Goal: Transaction & Acquisition: Download file/media

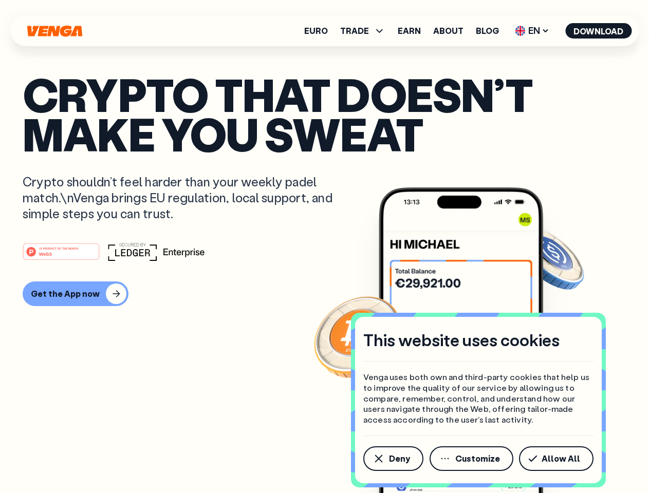
click at [324, 247] on div "#1 PRODUCT OF THE MONTH Web3" at bounding box center [324, 251] width 603 height 18
click at [392, 459] on span "Deny" at bounding box center [399, 459] width 21 height 8
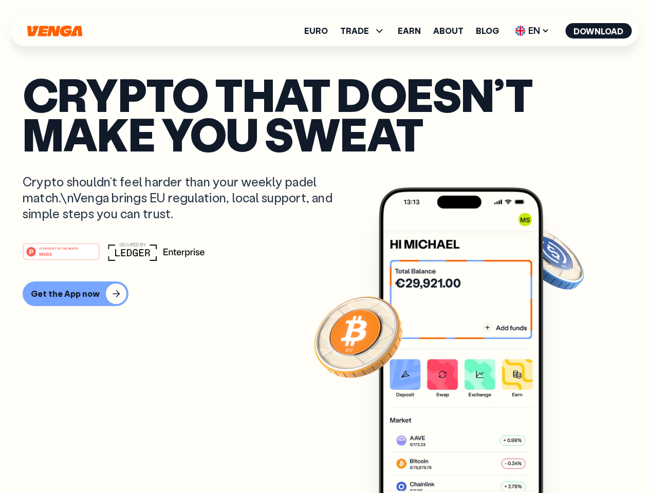
click at [472, 459] on img at bounding box center [461, 359] width 164 height 344
click at [558, 459] on article "Crypto that doesn’t make you sweat Crypto shouldn’t feel harder than your weekl…" at bounding box center [324, 266] width 603 height 385
click at [366, 31] on span "TRADE" at bounding box center [354, 31] width 29 height 8
click at [532, 31] on span "EN" at bounding box center [532, 31] width 42 height 16
click at [598, 31] on button "Download" at bounding box center [598, 30] width 66 height 15
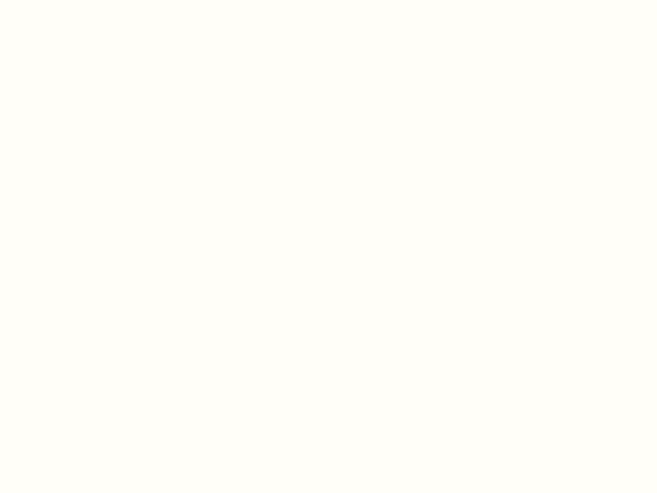
click at [74, 0] on html "This website uses cookies Venga uses both own and third-party cookies that help…" at bounding box center [328, 0] width 657 height 0
click at [63, 0] on html "This website uses cookies Venga uses both own and third-party cookies that help…" at bounding box center [328, 0] width 657 height 0
